Goal: Obtain resource: Download file/media

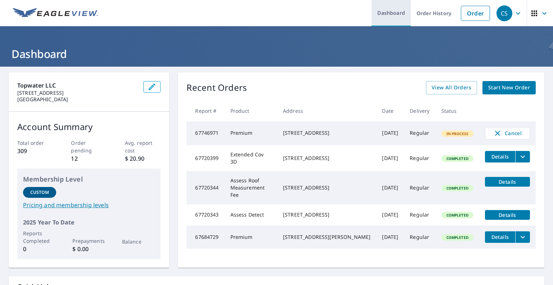
click at [391, 14] on link "Dashboard" at bounding box center [390, 13] width 39 height 26
click at [393, 12] on link "Dashboard" at bounding box center [390, 13] width 39 height 26
click at [379, 10] on link "Dashboard" at bounding box center [390, 13] width 39 height 26
click at [74, 14] on img at bounding box center [55, 13] width 85 height 11
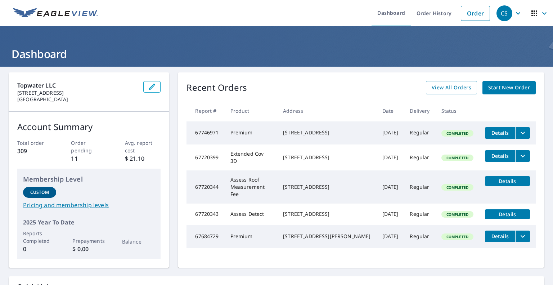
drag, startPoint x: 302, startPoint y: 130, endPoint x: 361, endPoint y: 139, distance: 60.4
click at [361, 139] on td "[STREET_ADDRESS]" at bounding box center [326, 132] width 99 height 23
click at [518, 133] on icon "filesDropdownBtn-67746971" at bounding box center [522, 132] width 9 height 9
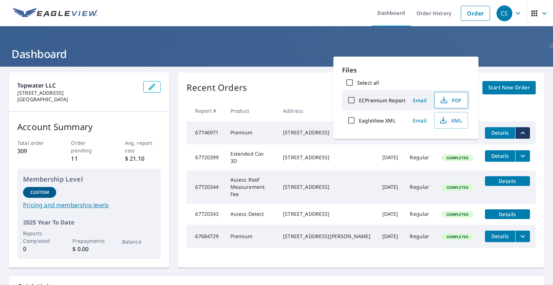
click at [446, 99] on icon "button" at bounding box center [443, 100] width 9 height 9
click at [443, 118] on icon "button" at bounding box center [443, 120] width 9 height 9
